Goal: Task Accomplishment & Management: Use online tool/utility

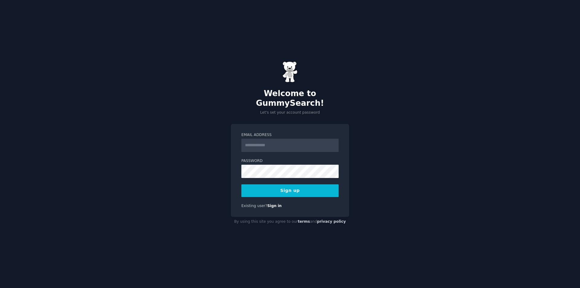
click at [257, 144] on input "Email Address" at bounding box center [289, 145] width 97 height 13
type input "**********"
click at [274, 187] on button "Sign up" at bounding box center [289, 190] width 97 height 13
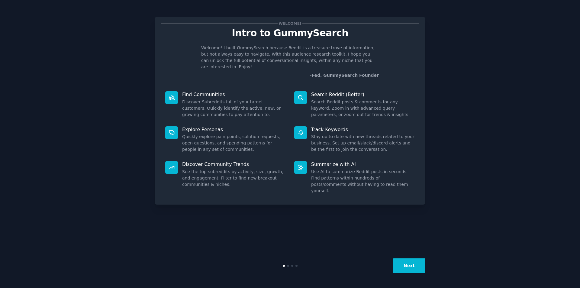
click at [404, 267] on button "Next" at bounding box center [409, 265] width 32 height 15
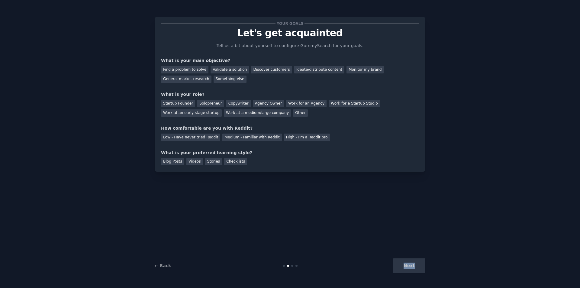
click at [404, 267] on div "Next" at bounding box center [380, 265] width 90 height 15
click at [202, 71] on div "Find a problem to solve" at bounding box center [184, 70] width 47 height 8
click at [181, 103] on div "Startup Founder" at bounding box center [178, 104] width 34 height 8
click at [206, 102] on div "Solopreneur" at bounding box center [210, 104] width 27 height 8
click at [190, 139] on div "Low - Have never tried Reddit" at bounding box center [190, 137] width 59 height 8
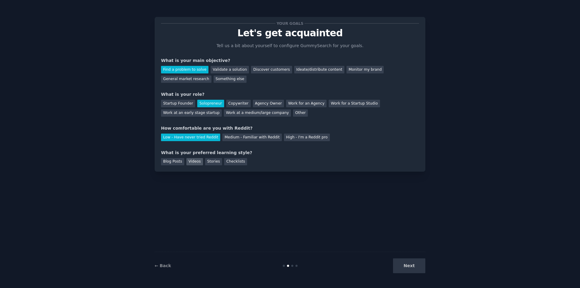
click at [190, 161] on div "Videos" at bounding box center [194, 162] width 17 height 8
click at [414, 266] on button "Next" at bounding box center [409, 265] width 32 height 15
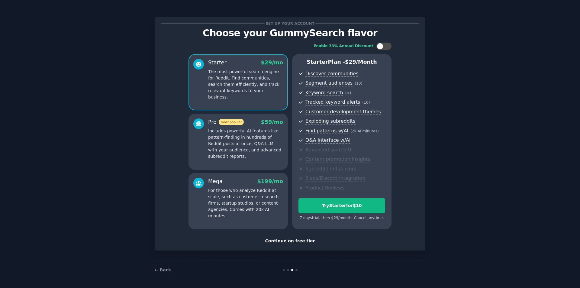
click at [286, 244] on div "Set up your account Choose your GummySearch flavor Enable 33% Annual Discount S…" at bounding box center [290, 133] width 270 height 233
click at [287, 240] on div "Continue on free tier" at bounding box center [290, 241] width 258 height 6
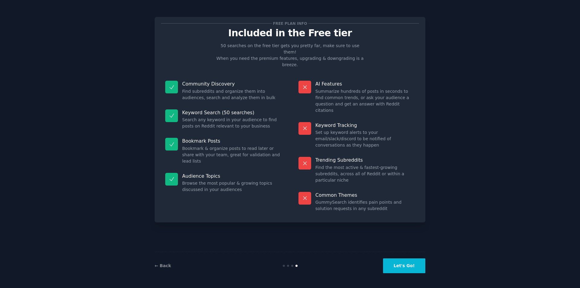
click at [392, 268] on button "Let's Go!" at bounding box center [404, 265] width 42 height 15
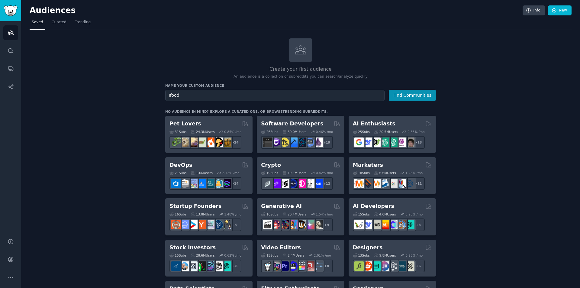
click at [388, 90] on button "Find Communities" at bounding box center [411, 95] width 47 height 11
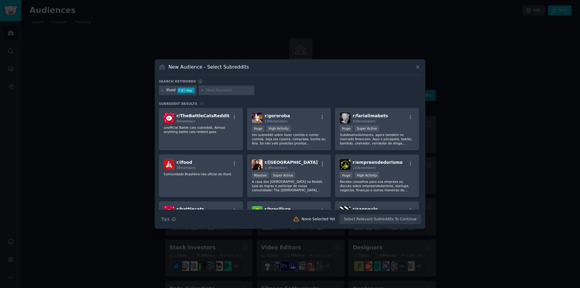
click at [413, 63] on div "New Audience - Select Subreddits" at bounding box center [290, 68] width 262 height 11
click at [416, 66] on icon at bounding box center [417, 67] width 3 height 3
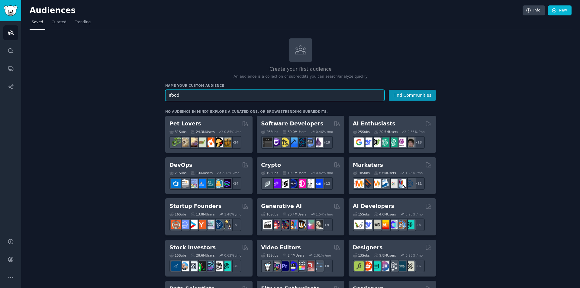
click at [351, 95] on input "Ifood" at bounding box center [274, 95] width 219 height 11
type input "Donos de estabelecimentos no ifood"
click at [388, 90] on button "Find Communities" at bounding box center [411, 95] width 47 height 11
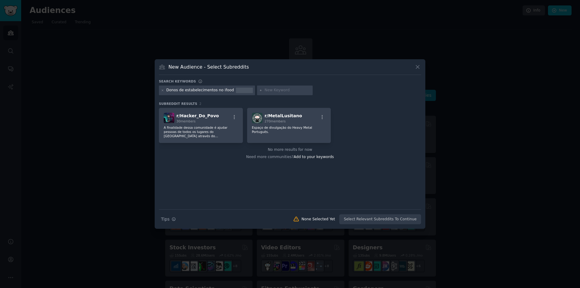
click at [208, 86] on div "Donos de estabelecimentos no ifood" at bounding box center [207, 90] width 96 height 10
click at [205, 91] on div "Donos de estabelecimentos no ifood" at bounding box center [200, 90] width 68 height 5
click at [162, 90] on icon at bounding box center [163, 90] width 2 height 2
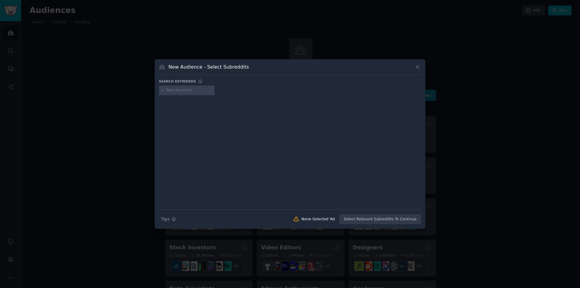
click at [169, 89] on input "text" at bounding box center [189, 90] width 46 height 5
type input "ifood"
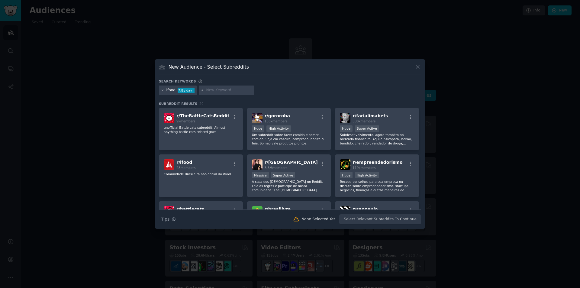
click at [418, 112] on div "r/ TheBattleCatsReddit 9k members unofficial Battle cats subreddit, Almost anyt…" at bounding box center [290, 238] width 262 height 261
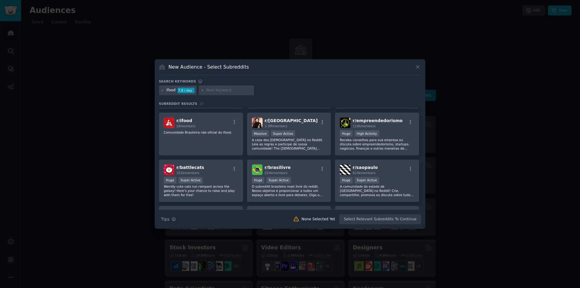
scroll to position [25, 0]
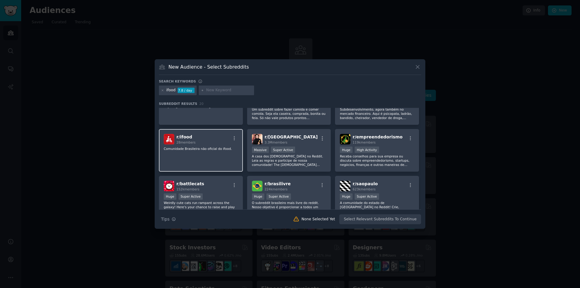
click at [176, 140] on span "28 members" at bounding box center [185, 142] width 19 height 4
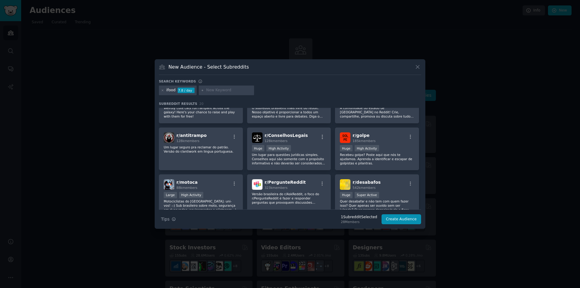
scroll to position [120, 0]
click at [416, 64] on icon at bounding box center [417, 67] width 6 height 6
